Goal: Check status

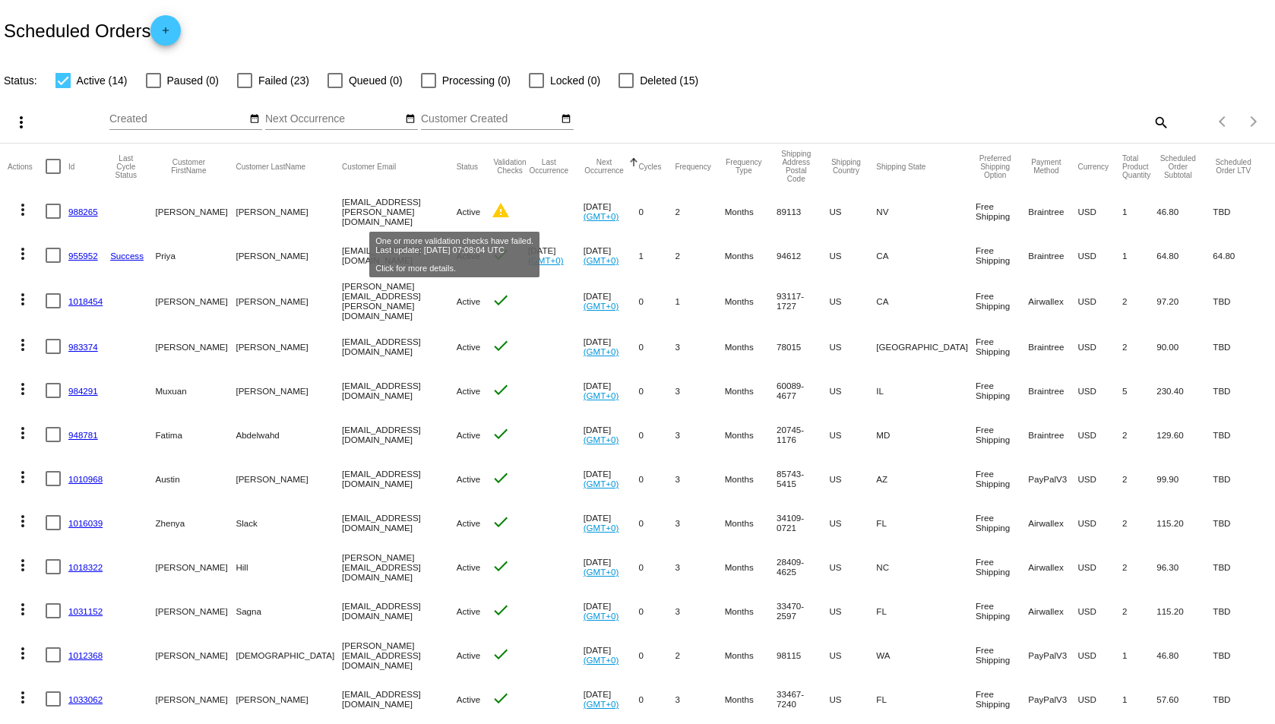
click at [492, 212] on mat-icon "warning" at bounding box center [501, 210] width 18 height 18
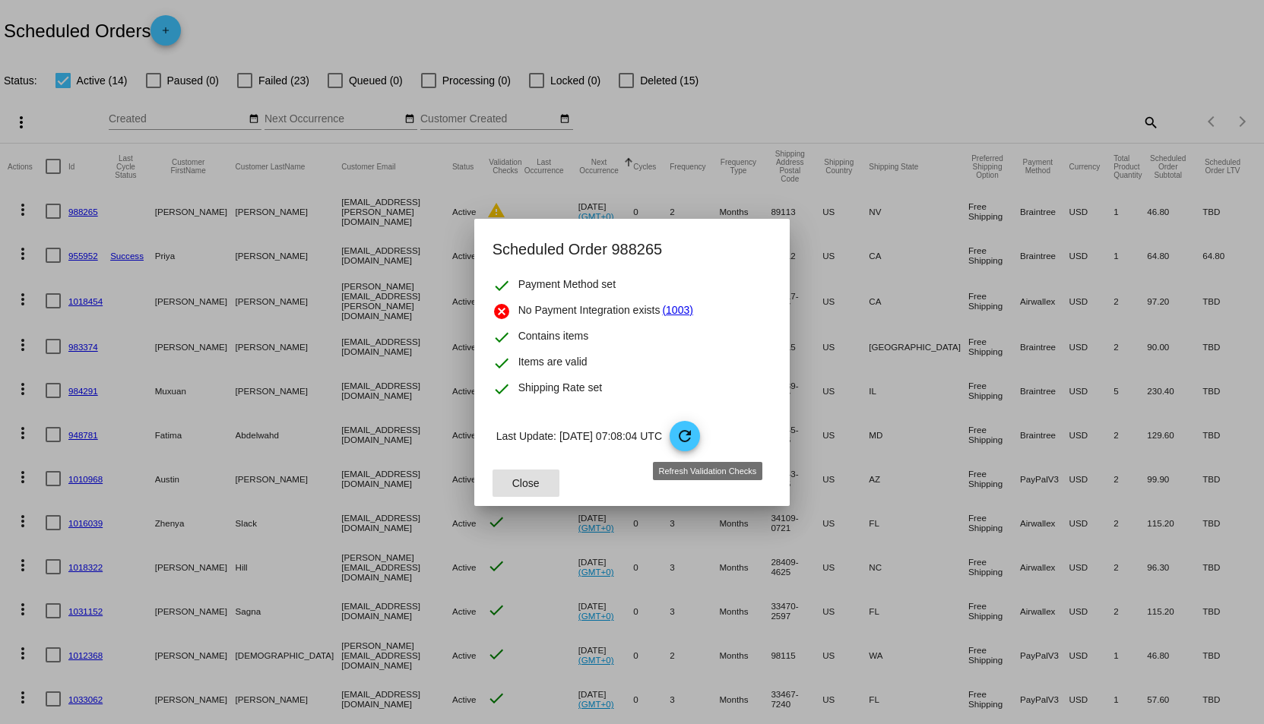
click at [694, 429] on mat-icon "refresh" at bounding box center [685, 436] width 18 height 18
click at [528, 483] on span "Close" at bounding box center [525, 483] width 27 height 12
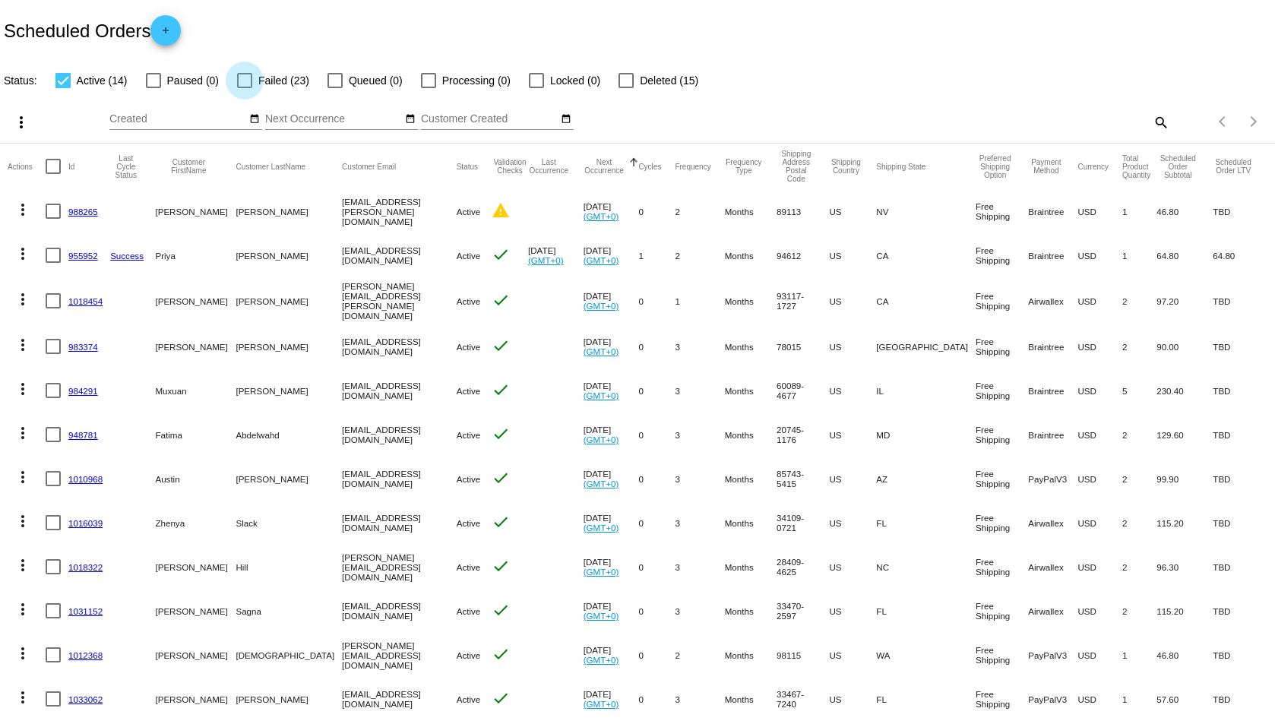
click at [258, 84] on label "Failed (23)" at bounding box center [273, 80] width 72 height 18
click at [245, 88] on input "Failed (23)" at bounding box center [244, 88] width 1 height 1
checkbox input "true"
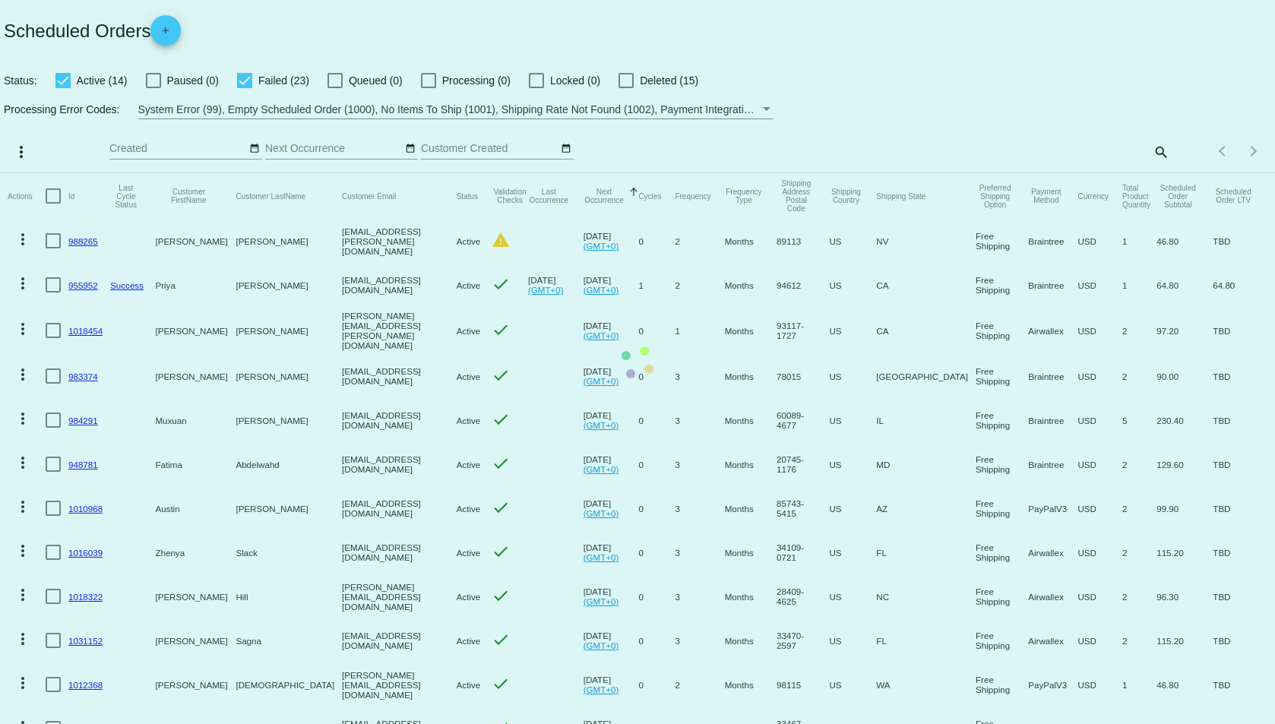
click at [68, 173] on mat-table "Actions Id Last Cycle Status Customer FirstName Customer LastName Customer Emai…" at bounding box center [637, 506] width 1275 height 666
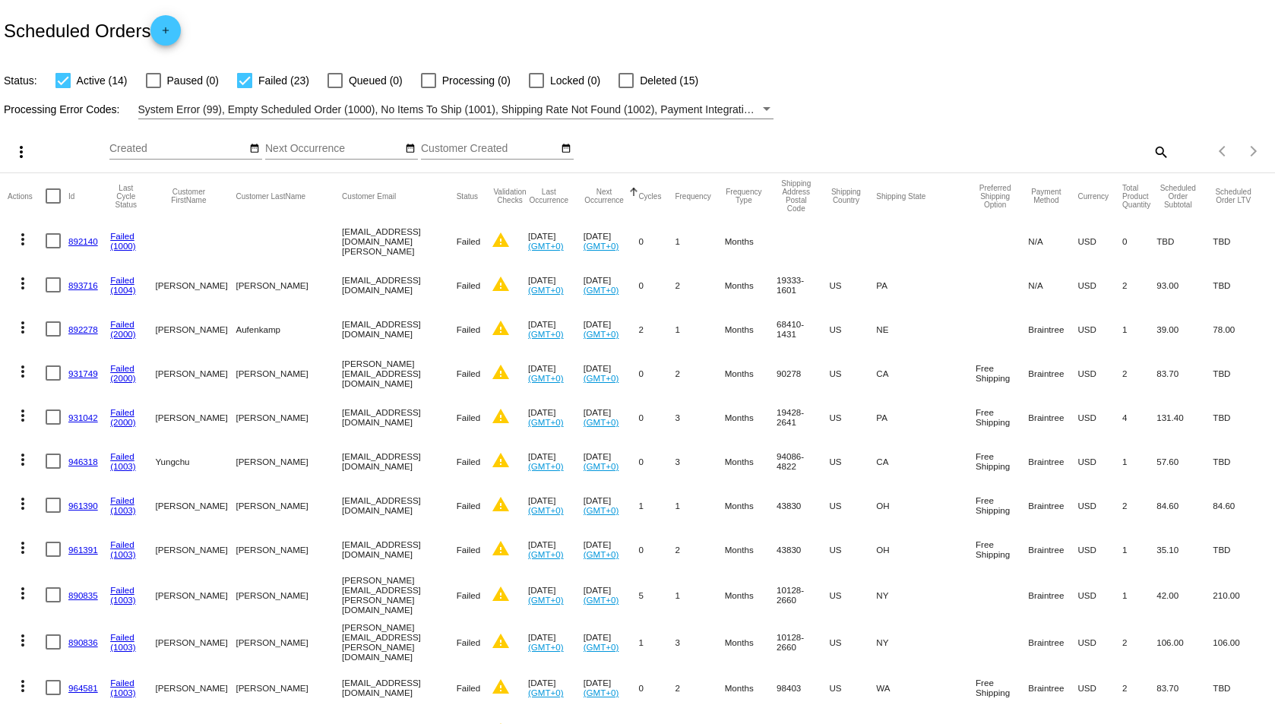
click at [65, 82] on div at bounding box center [62, 80] width 15 height 15
click at [63, 88] on input "Active (14)" at bounding box center [62, 88] width 1 height 1
checkbox input "false"
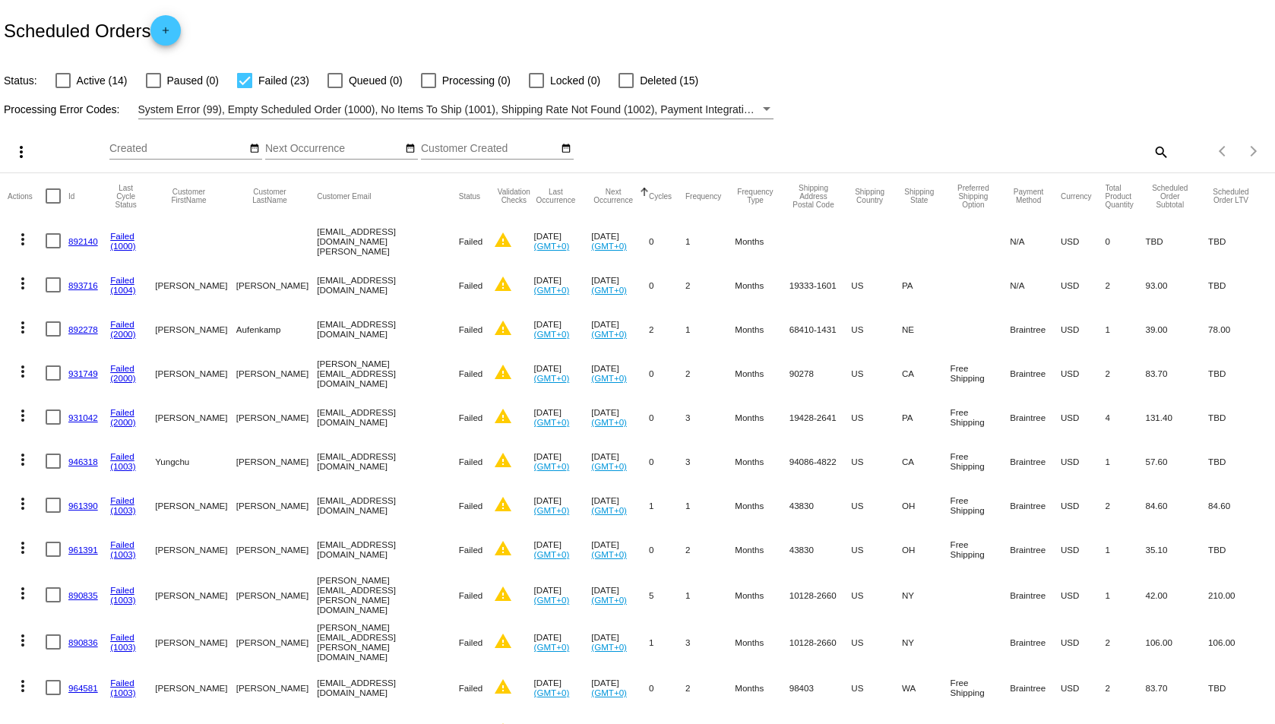
scroll to position [562, 0]
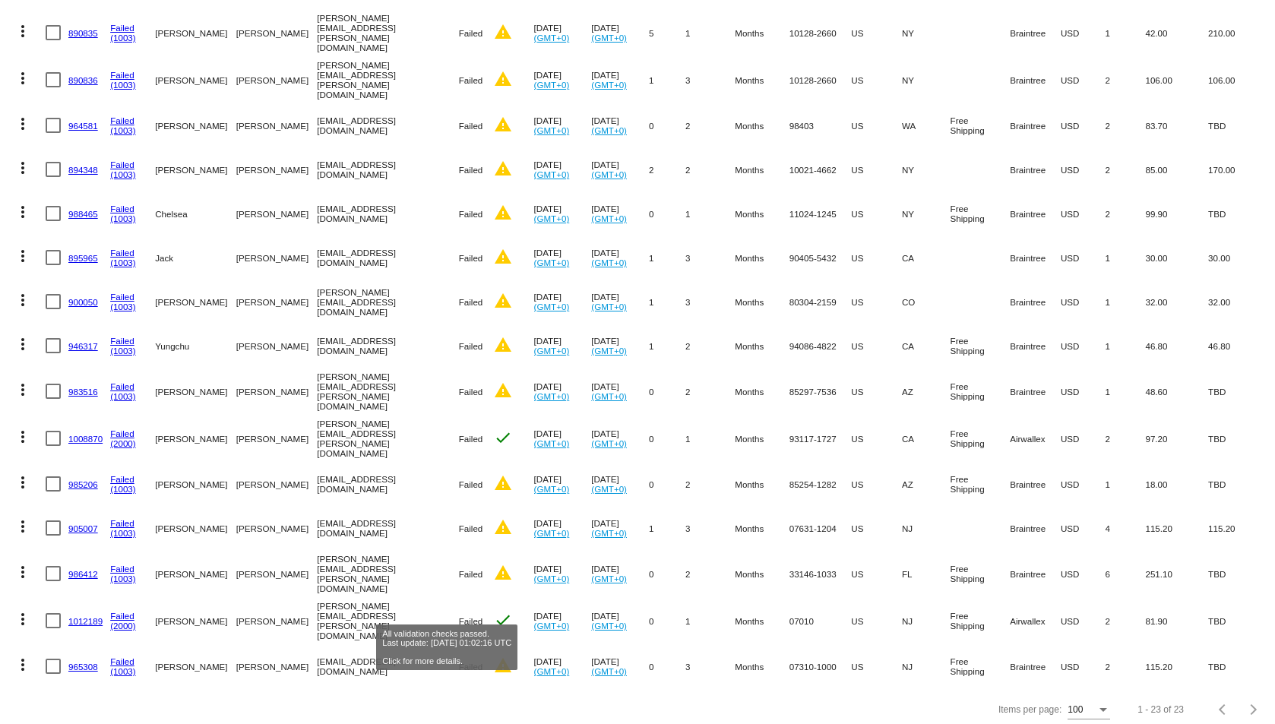
click at [494, 611] on mat-icon "check" at bounding box center [503, 620] width 18 height 18
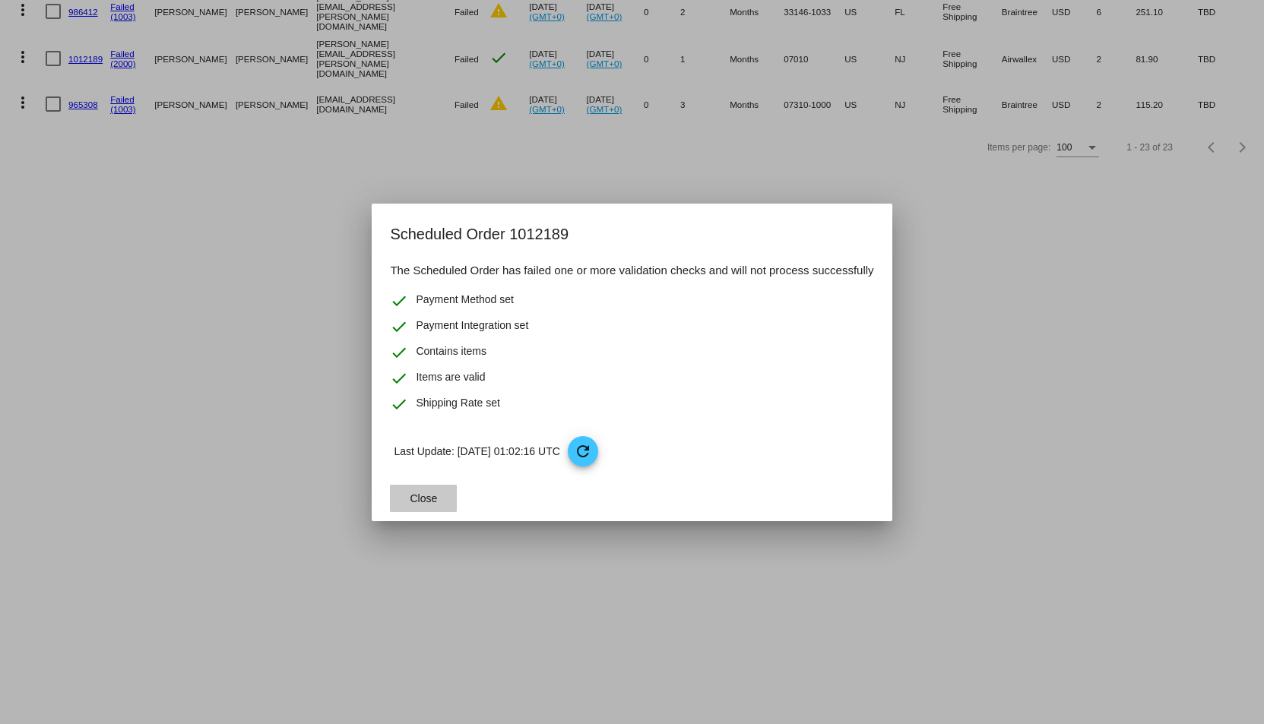
click at [417, 497] on span "Close" at bounding box center [423, 499] width 27 height 12
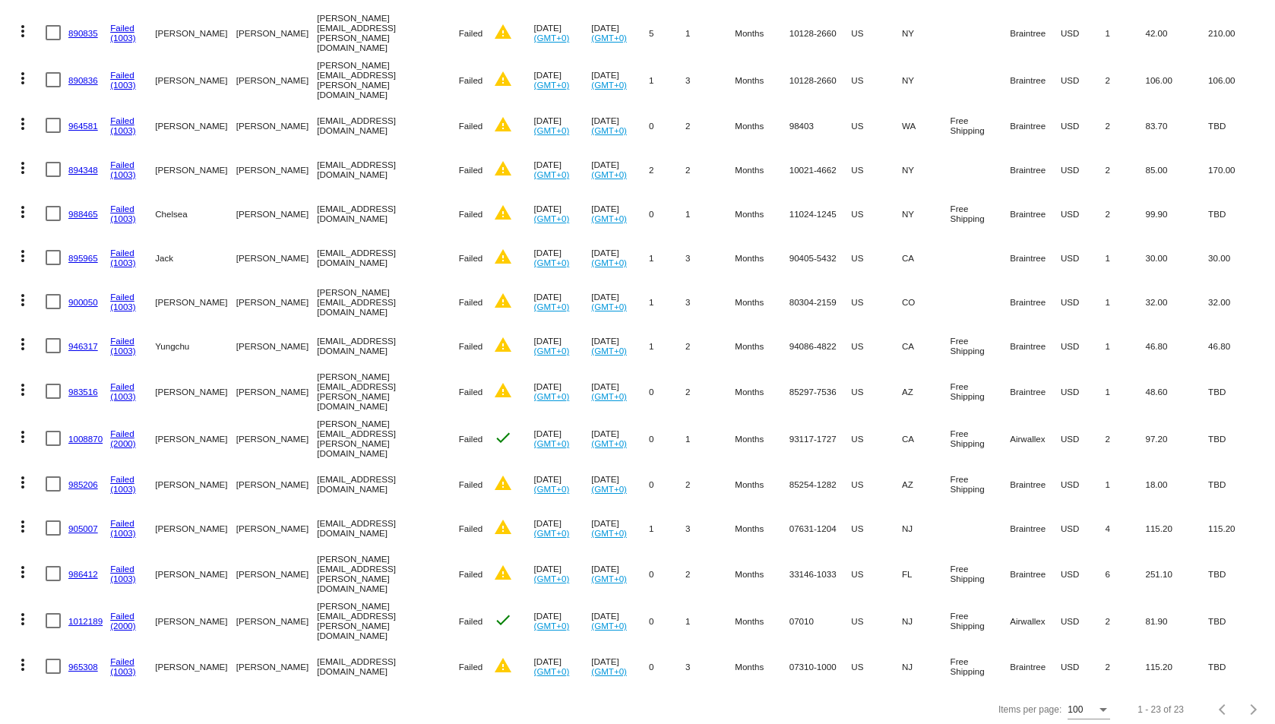
click at [117, 621] on link "(2000)" at bounding box center [123, 626] width 26 height 10
click at [22, 610] on mat-icon "more_vert" at bounding box center [23, 619] width 18 height 18
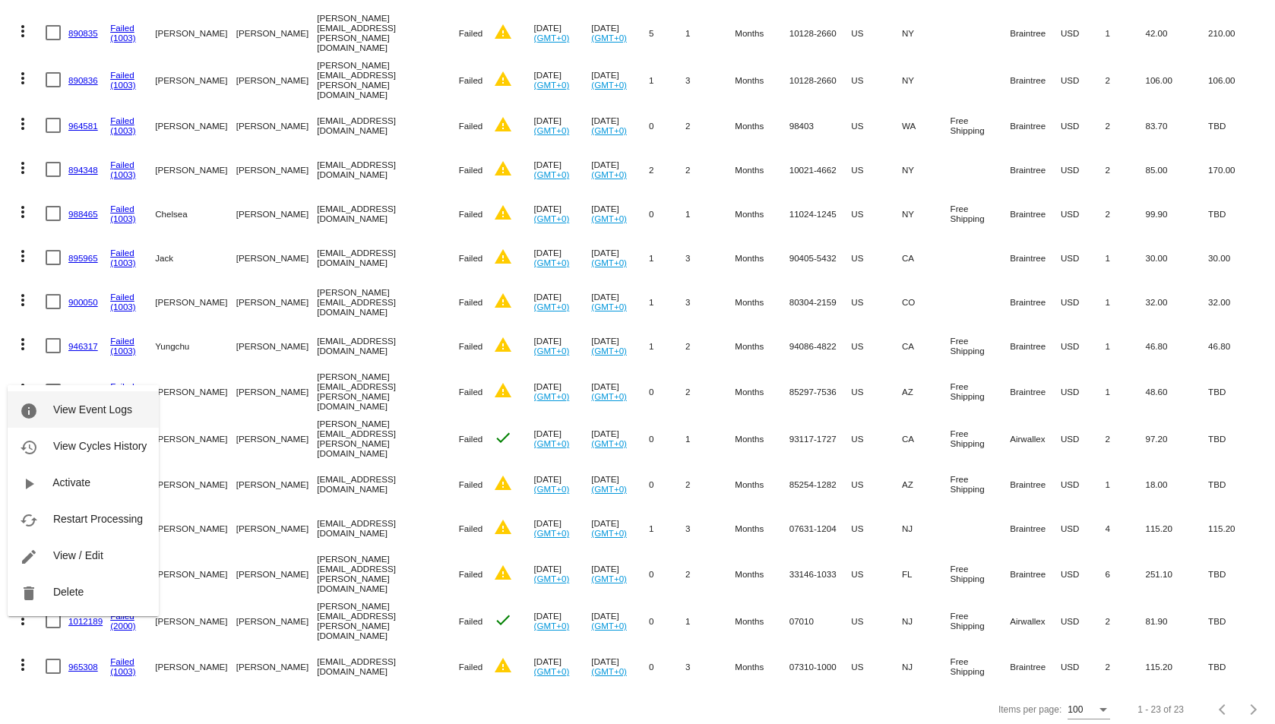
click at [55, 413] on span "View Event Logs" at bounding box center [92, 410] width 79 height 12
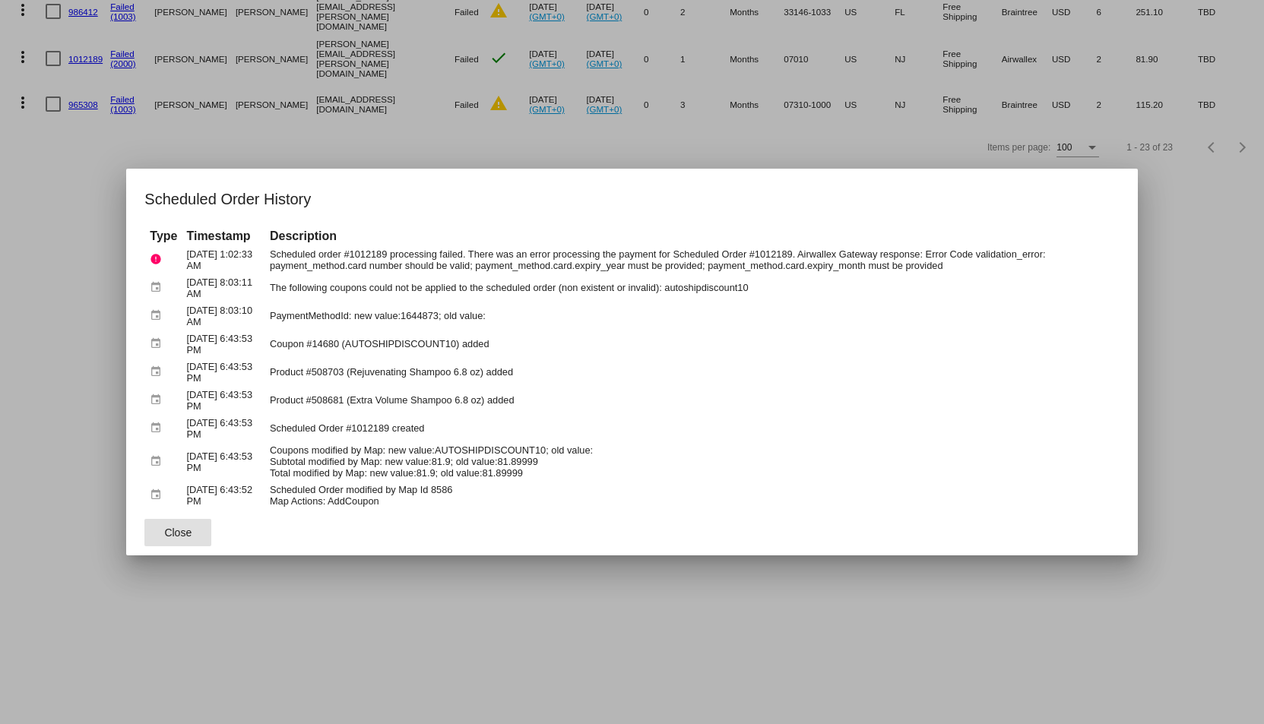
click at [1221, 300] on div at bounding box center [632, 362] width 1264 height 724
